Goal: Information Seeking & Learning: Learn about a topic

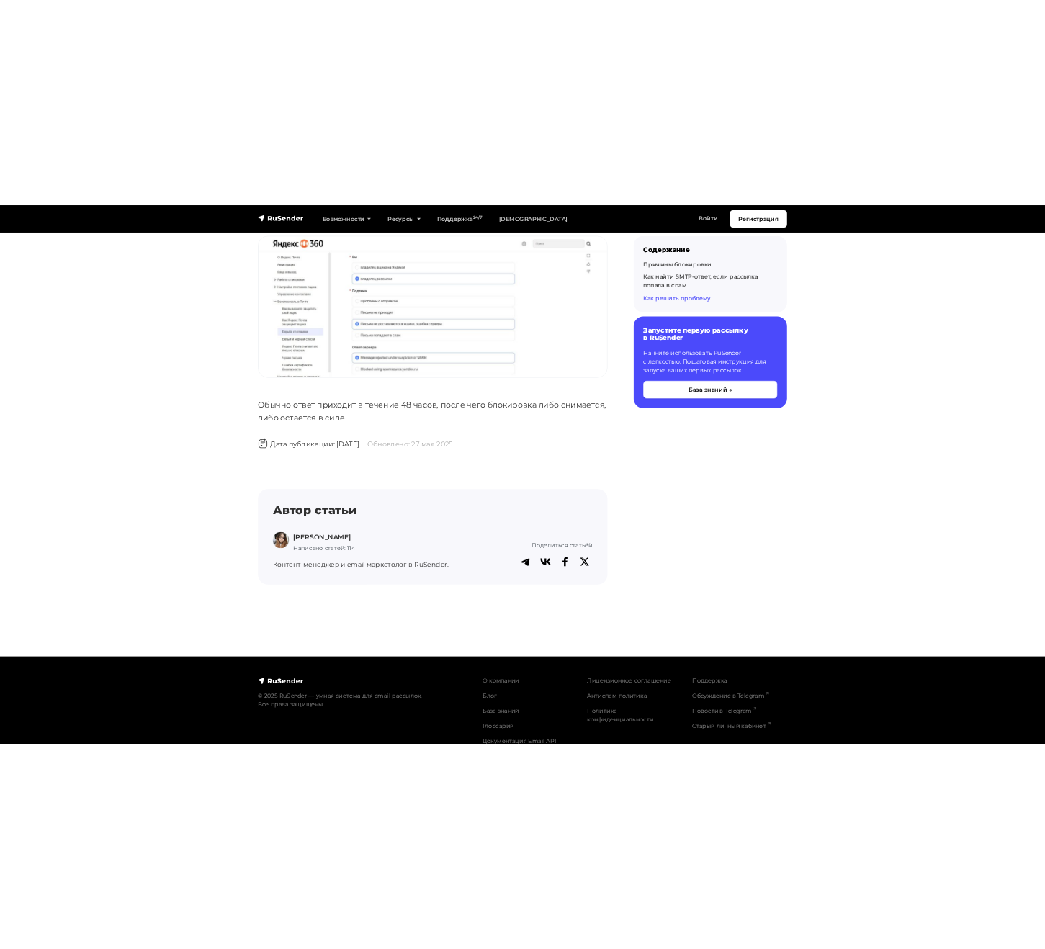
scroll to position [3669, 0]
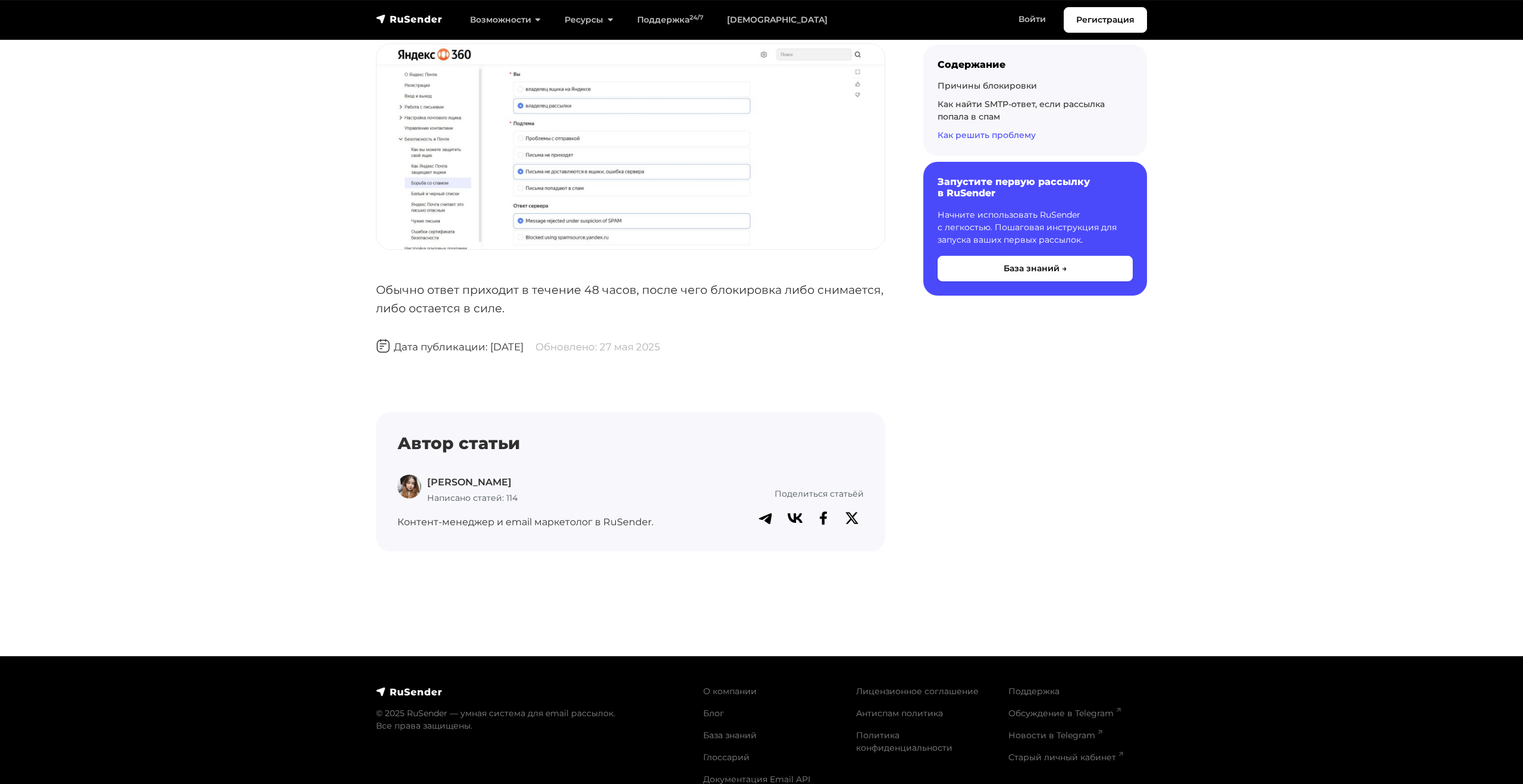
click at [409, 483] on img at bounding box center [409, 487] width 24 height 24
click at [411, 485] on img at bounding box center [409, 487] width 24 height 24
click at [426, 485] on div "Дарья Л. Написано статей: 114" at bounding box center [531, 490] width 266 height 31
click at [431, 485] on p "[PERSON_NAME]" at bounding box center [472, 482] width 90 height 16
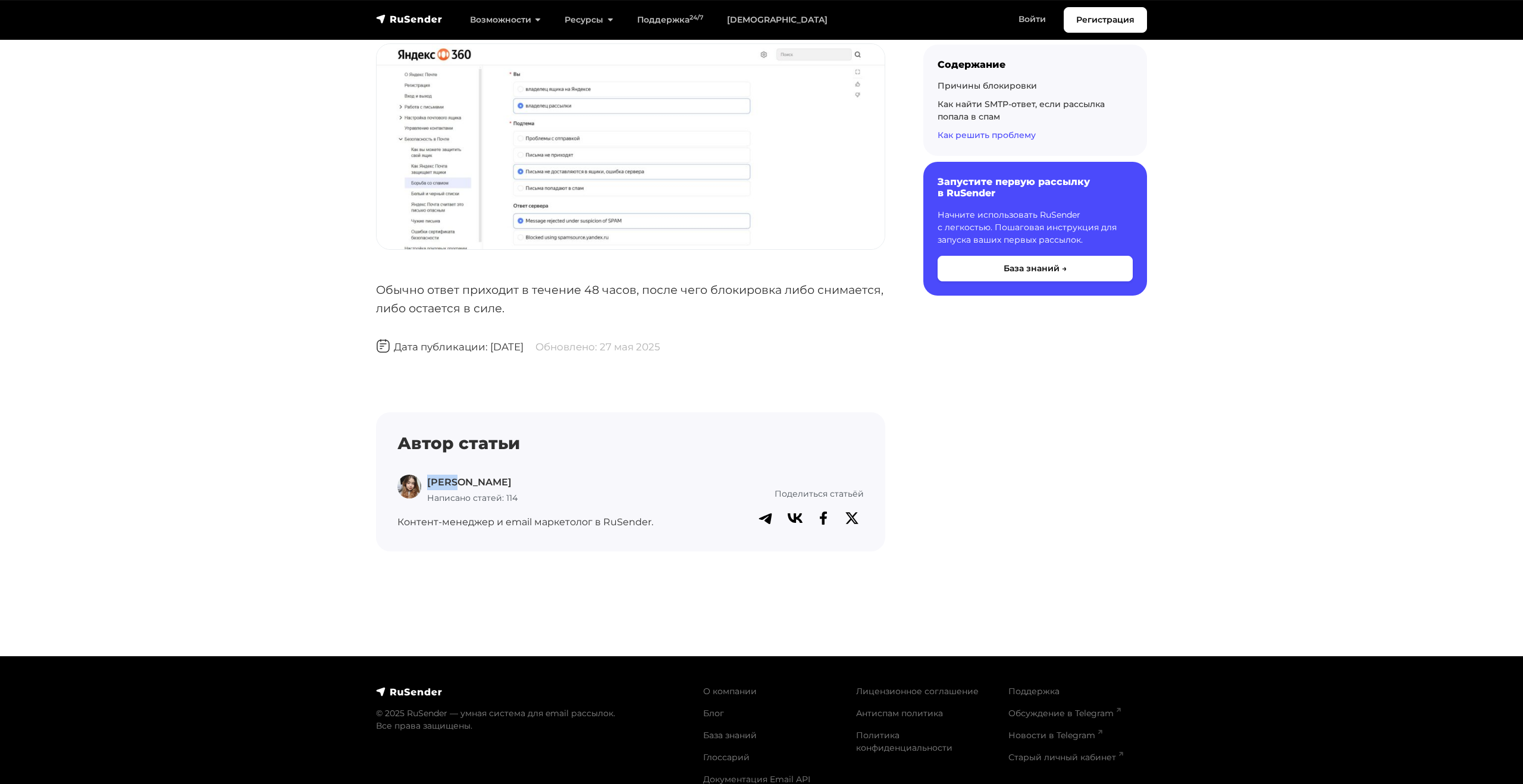
click at [411, 483] on img at bounding box center [409, 487] width 24 height 24
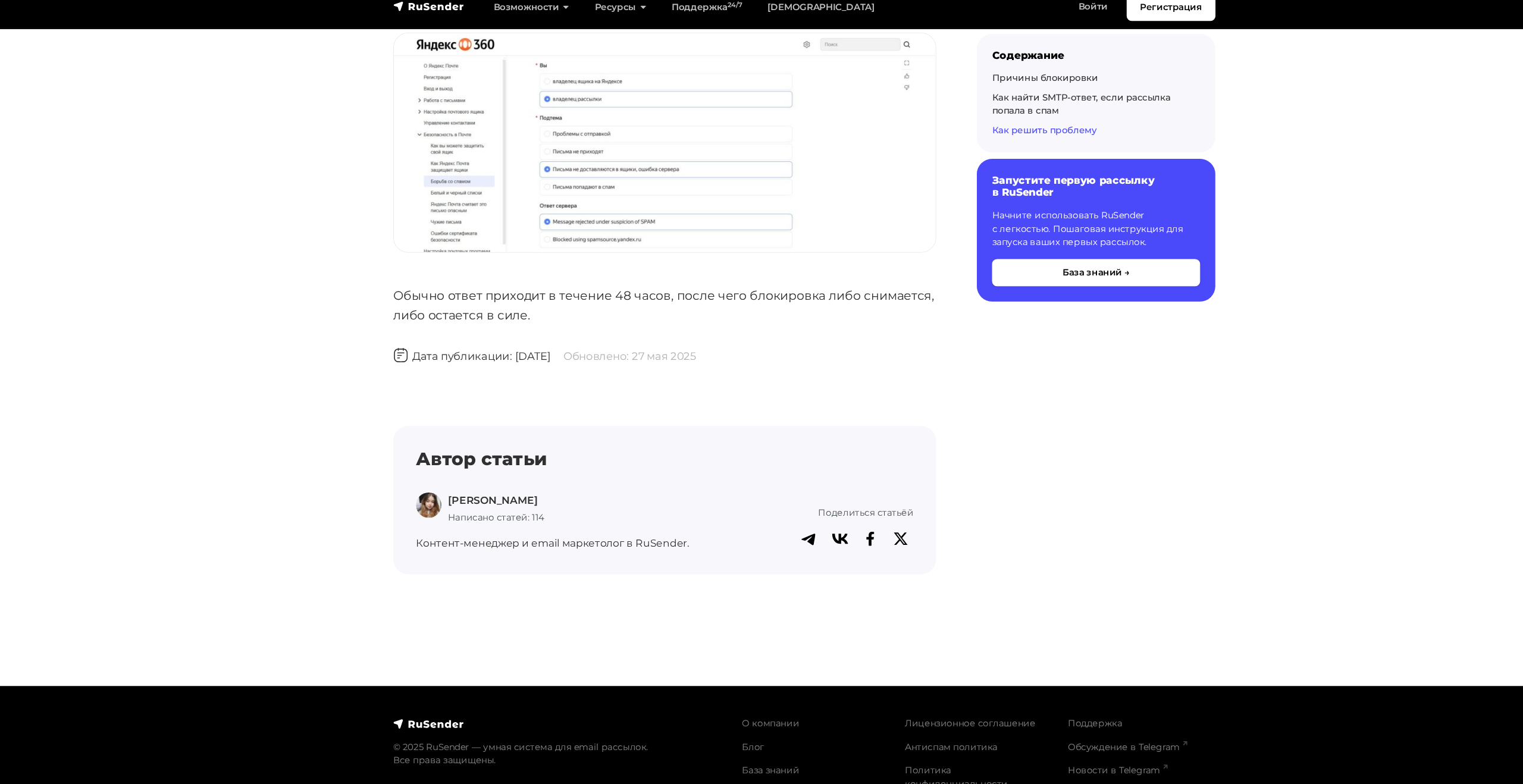
click at [436, 440] on h4 "Автор статьи" at bounding box center [631, 444] width 466 height 20
click at [450, 487] on p "[PERSON_NAME]" at bounding box center [472, 482] width 90 height 16
click at [451, 479] on p "[PERSON_NAME]" at bounding box center [472, 482] width 90 height 16
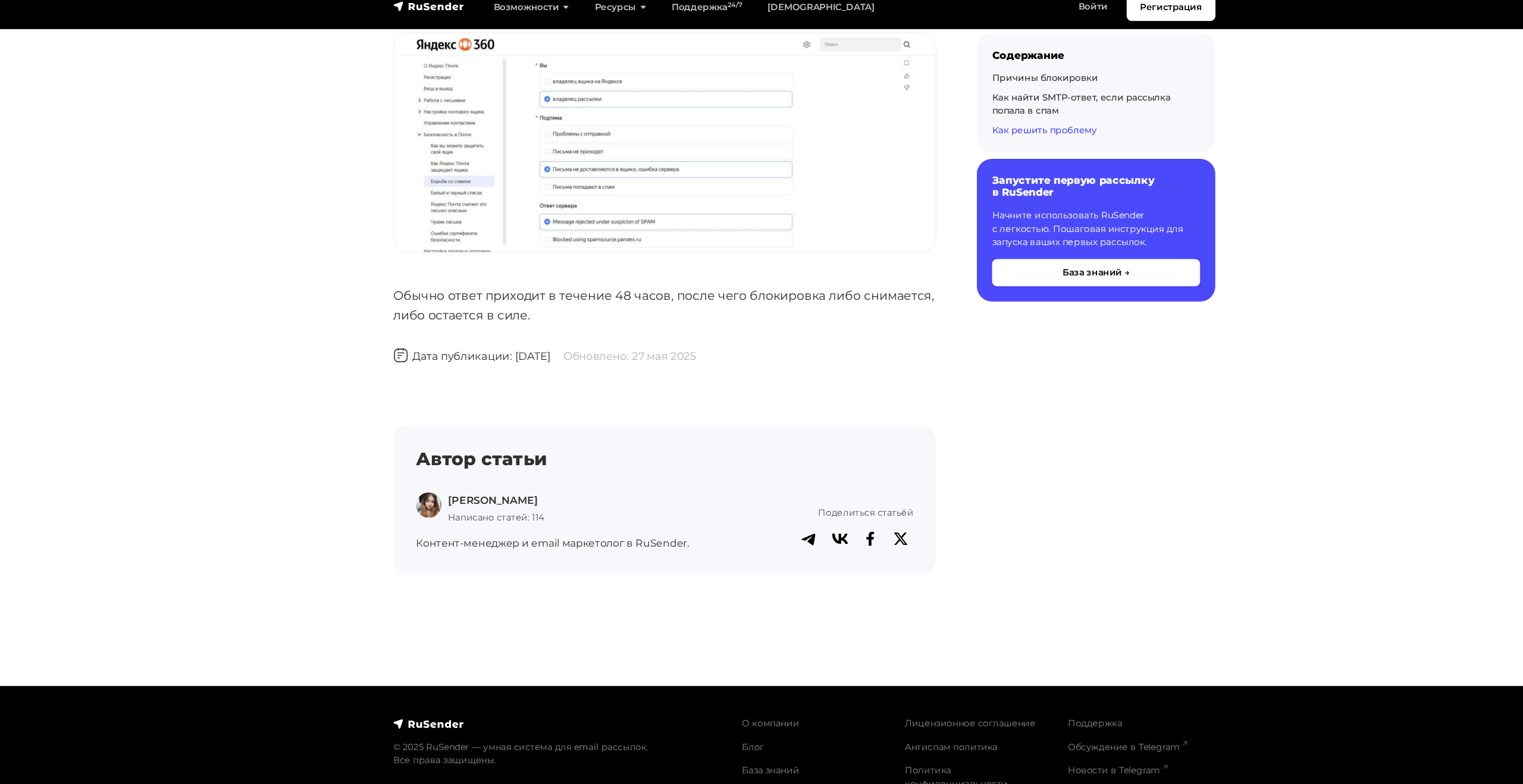
click at [463, 481] on p "[PERSON_NAME]" at bounding box center [472, 482] width 90 height 16
drag, startPoint x: 471, startPoint y: 481, endPoint x: 430, endPoint y: 481, distance: 41.0
click at [430, 481] on p "[PERSON_NAME]" at bounding box center [472, 482] width 90 height 16
click at [409, 482] on img at bounding box center [409, 487] width 24 height 24
click at [435, 482] on p "[PERSON_NAME]" at bounding box center [472, 482] width 90 height 16
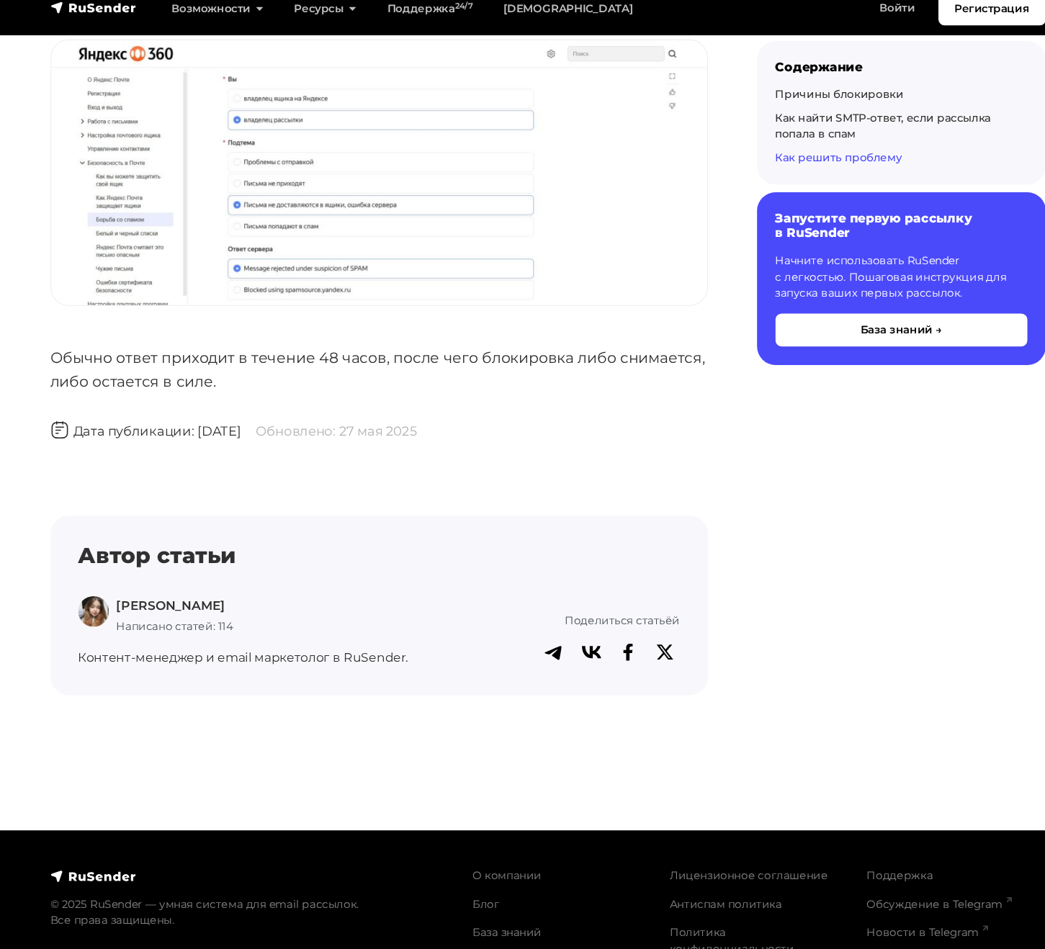
click at [484, 529] on h4 "Автор статьи" at bounding box center [364, 537] width 564 height 24
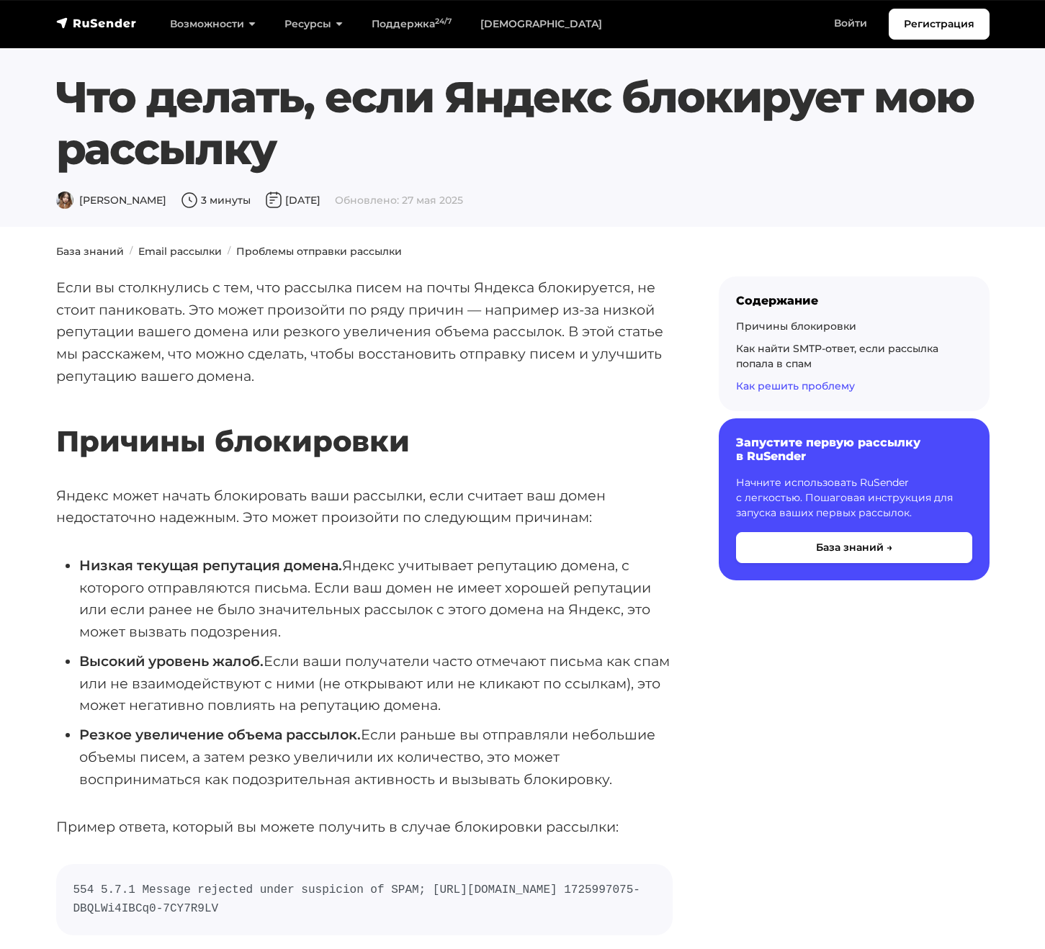
scroll to position [3669, 0]
